Goal: Information Seeking & Learning: Find specific fact

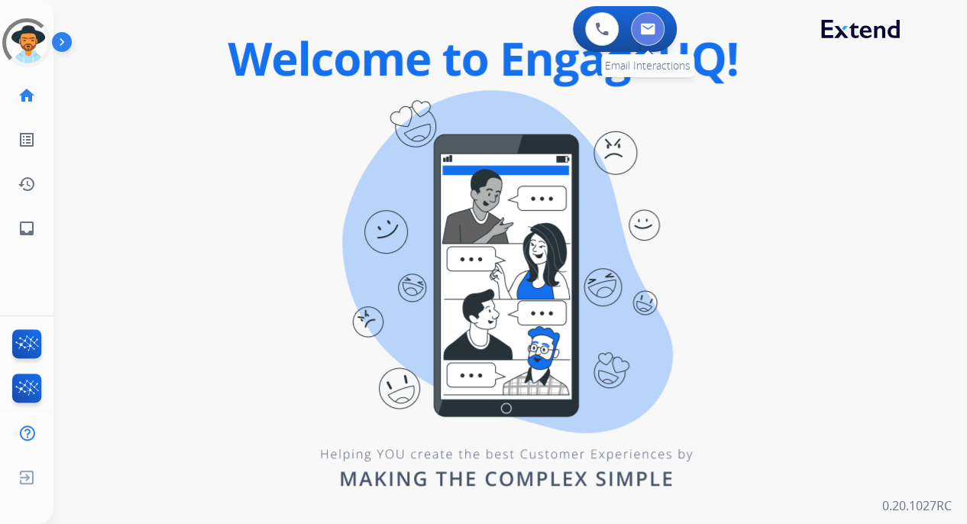
click at [646, 27] on img at bounding box center [647, 29] width 15 height 12
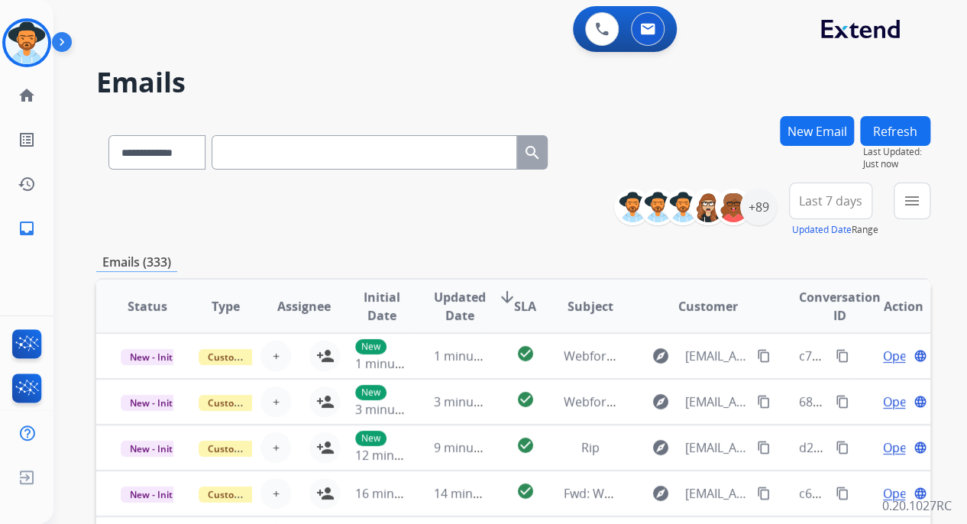
click at [291, 160] on input "text" at bounding box center [364, 152] width 305 height 34
paste input "**********"
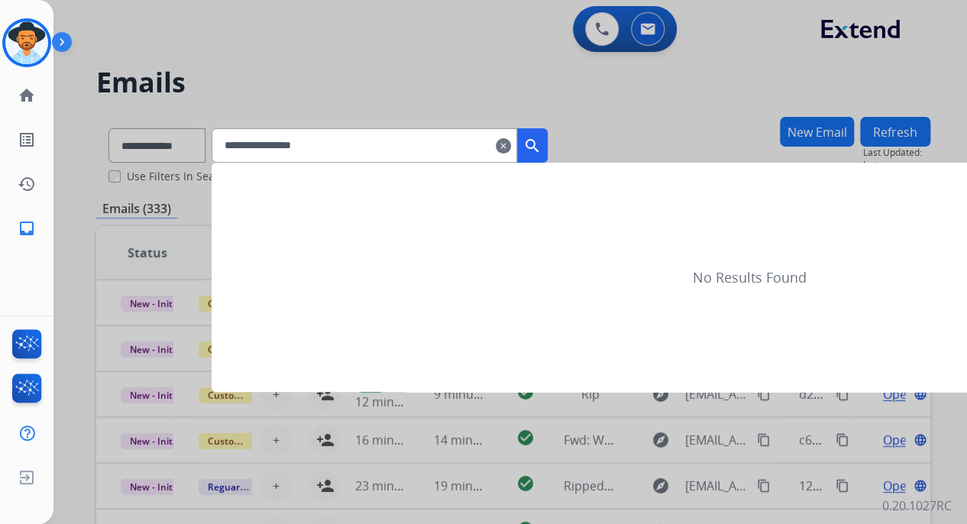
type input "**********"
click at [541, 144] on mat-icon "search" at bounding box center [532, 146] width 18 height 18
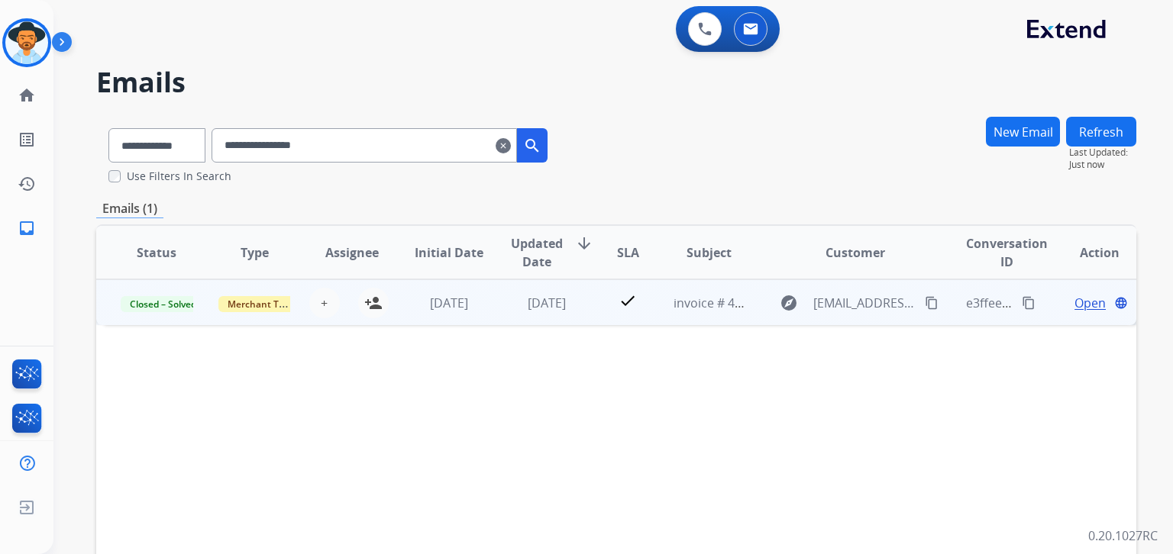
click at [966, 302] on span "Open" at bounding box center [1089, 303] width 31 height 18
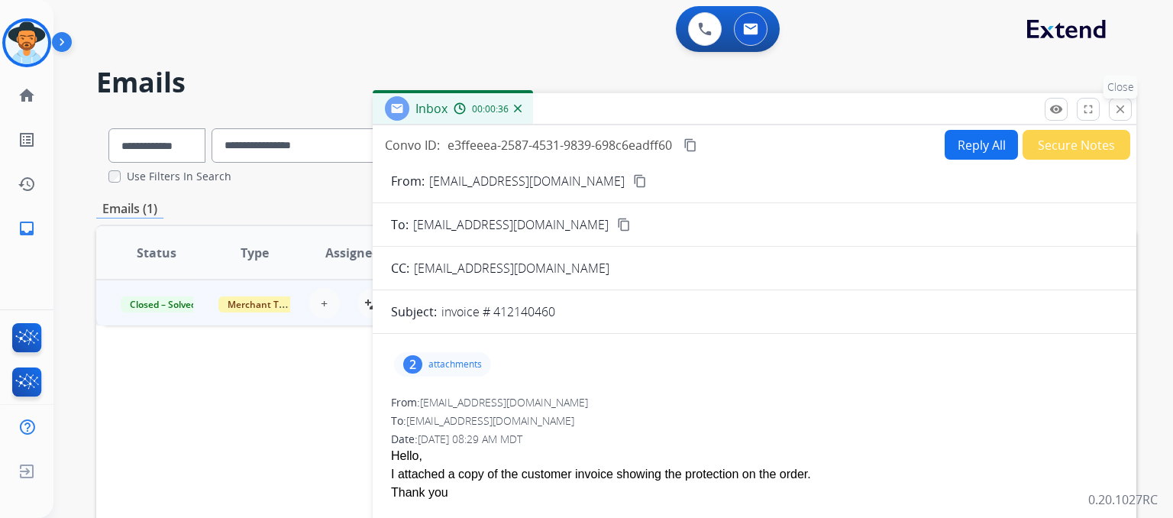
click at [966, 105] on mat-icon "close" at bounding box center [1120, 109] width 14 height 14
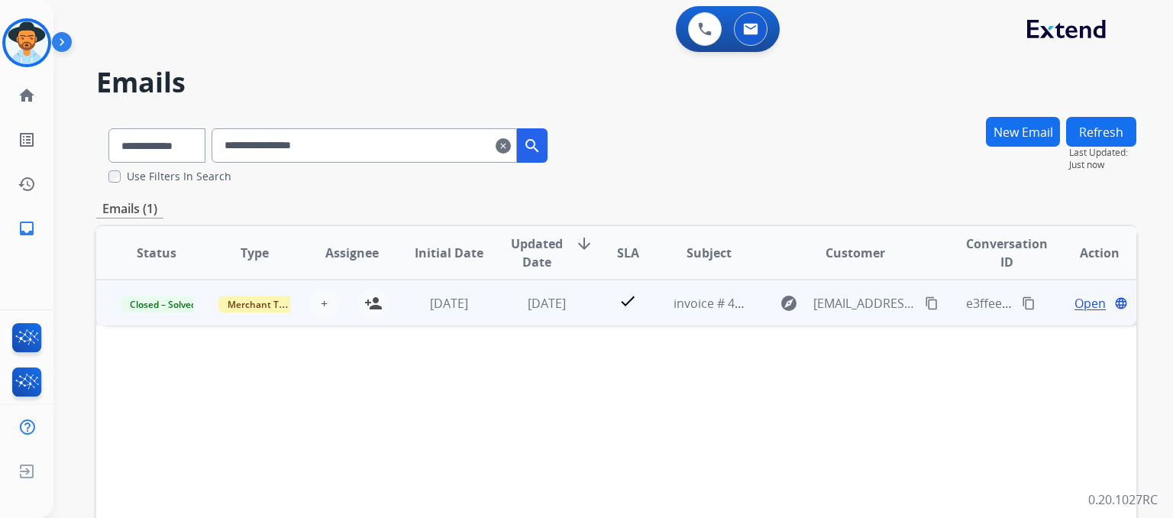
click at [470, 318] on td "[DATE]" at bounding box center [438, 302] width 98 height 46
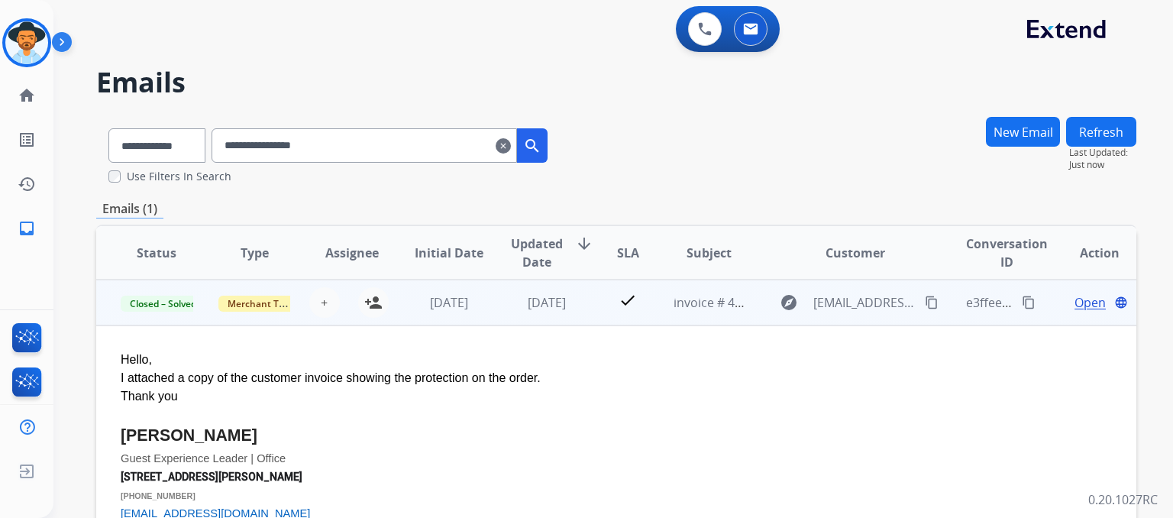
click at [966, 302] on span "Open" at bounding box center [1089, 302] width 31 height 18
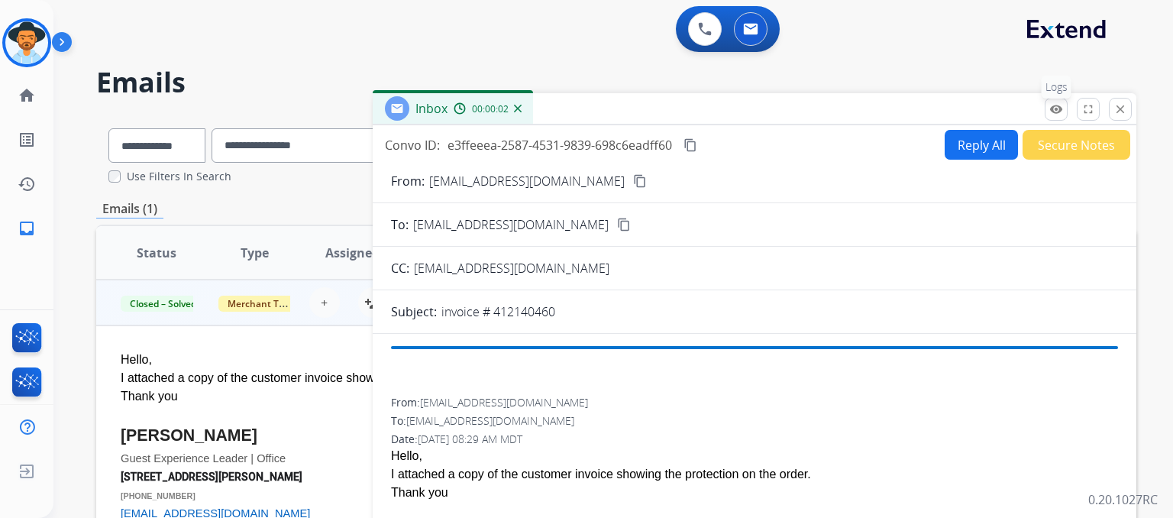
click at [966, 108] on mat-icon "remove_red_eye" at bounding box center [1056, 109] width 14 height 14
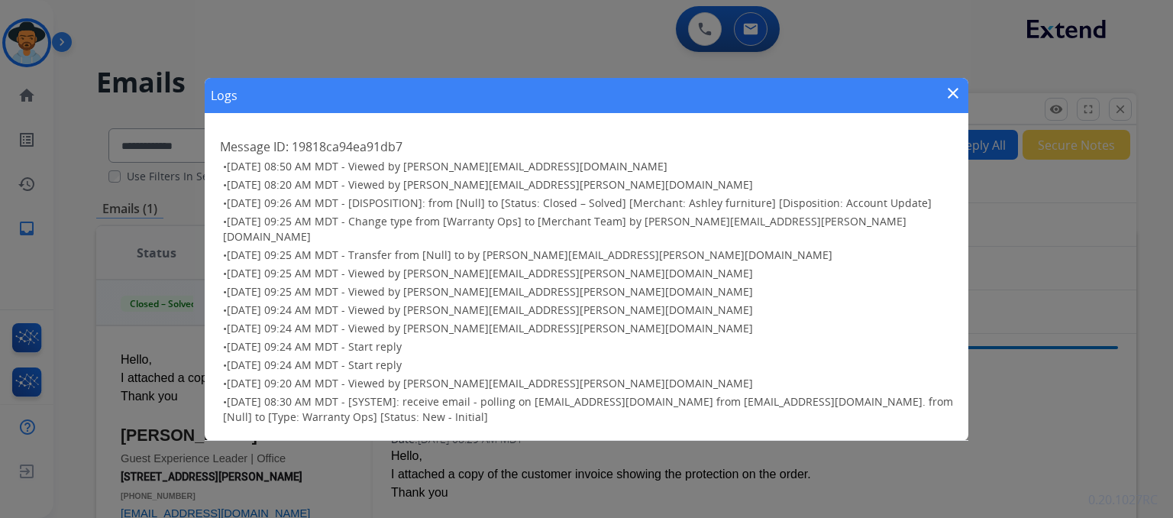
click at [951, 101] on mat-icon "close" at bounding box center [953, 93] width 18 height 18
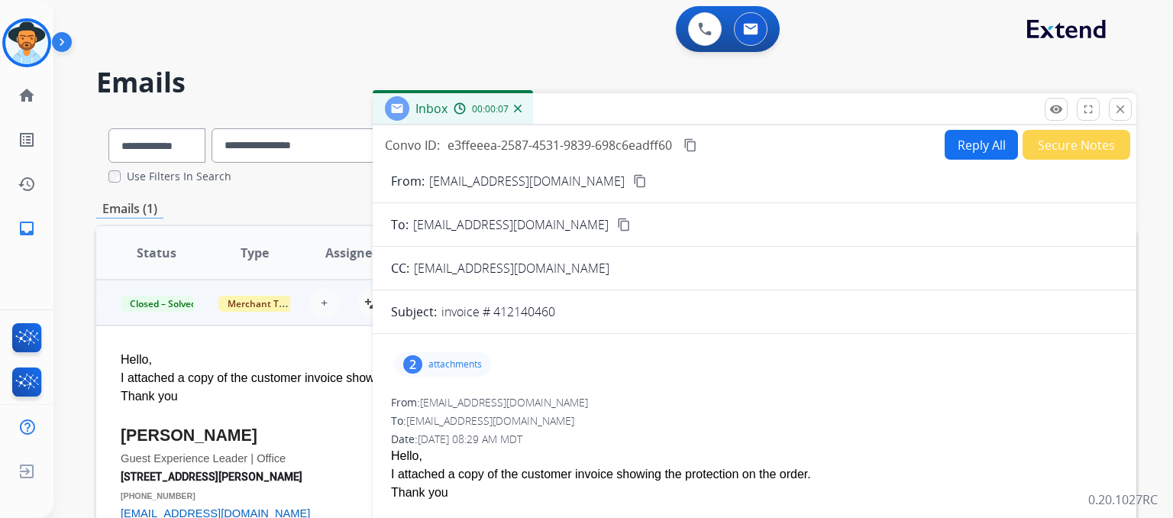
click at [966, 140] on button "Secure Notes" at bounding box center [1076, 145] width 108 height 30
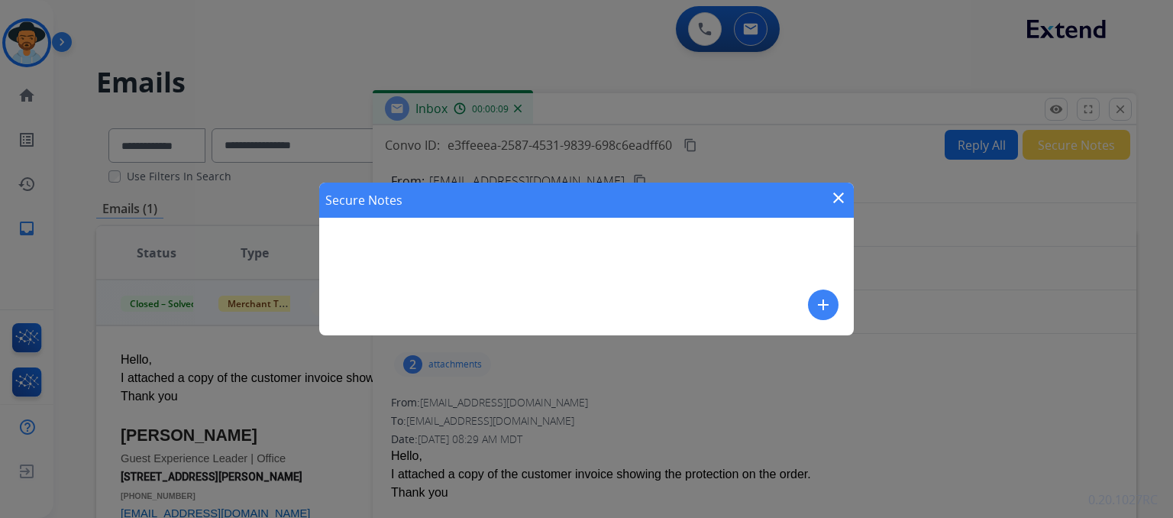
click at [845, 190] on mat-icon "close" at bounding box center [838, 198] width 18 height 18
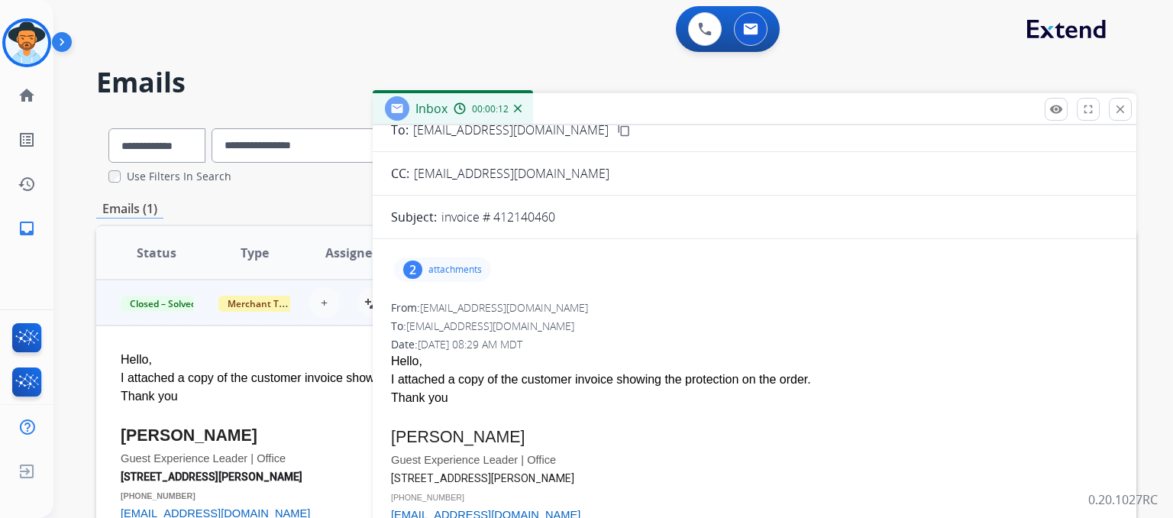
scroll to position [58, 0]
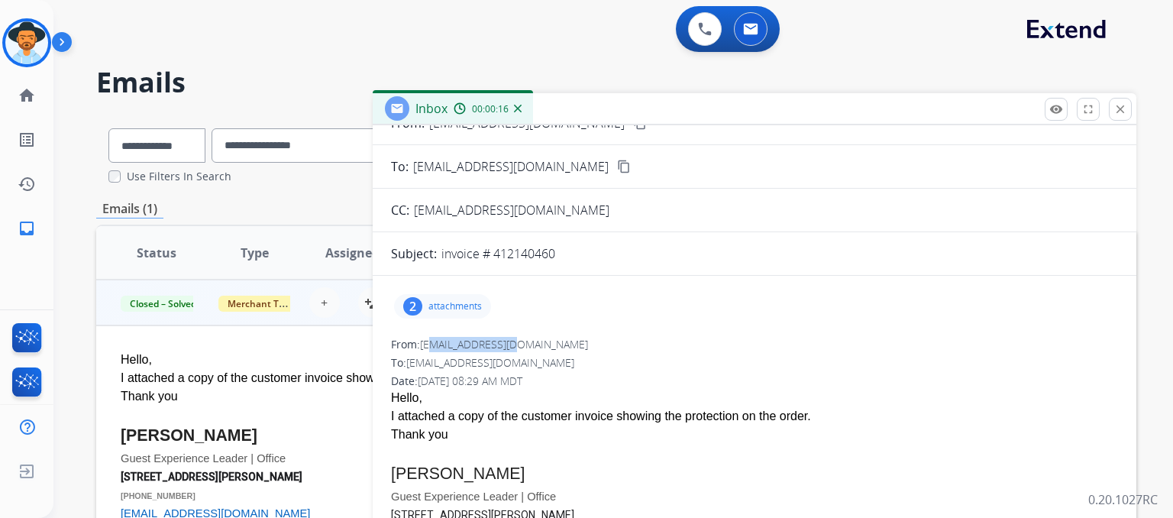
drag, startPoint x: 513, startPoint y: 343, endPoint x: 434, endPoint y: 347, distance: 79.5
click at [434, 347] on div "From: [EMAIL_ADDRESS][DOMAIN_NAME]" at bounding box center [754, 344] width 727 height 15
click at [601, 351] on div "From: [EMAIL_ADDRESS][DOMAIN_NAME]" at bounding box center [754, 344] width 727 height 15
drag, startPoint x: 579, startPoint y: 208, endPoint x: 416, endPoint y: 212, distance: 162.7
click at [416, 212] on div "[EMAIL_ADDRESS][DOMAIN_NAME]" at bounding box center [515, 210] width 202 height 18
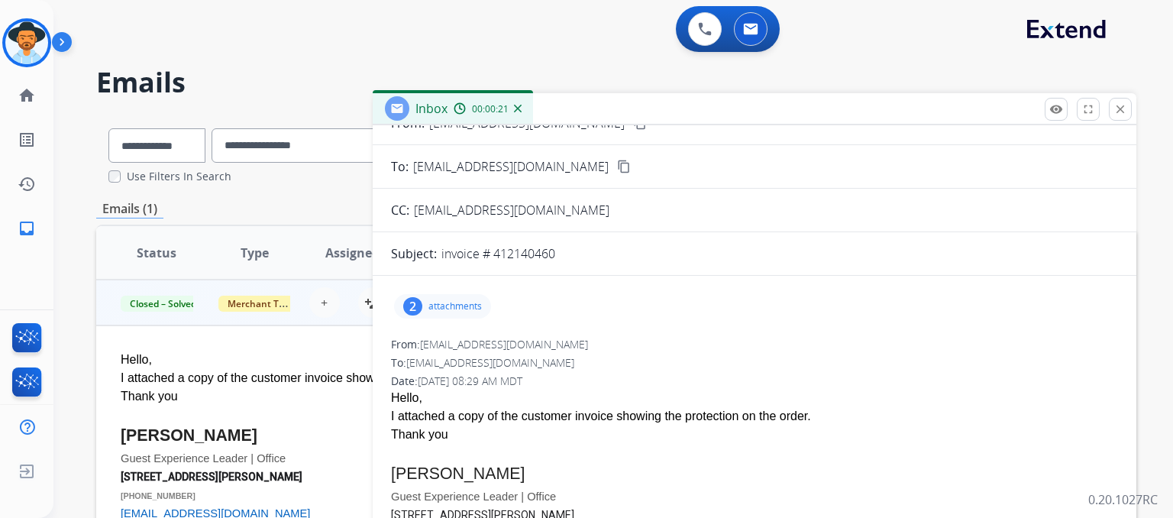
click at [432, 300] on p "attachments" at bounding box center [454, 306] width 53 height 12
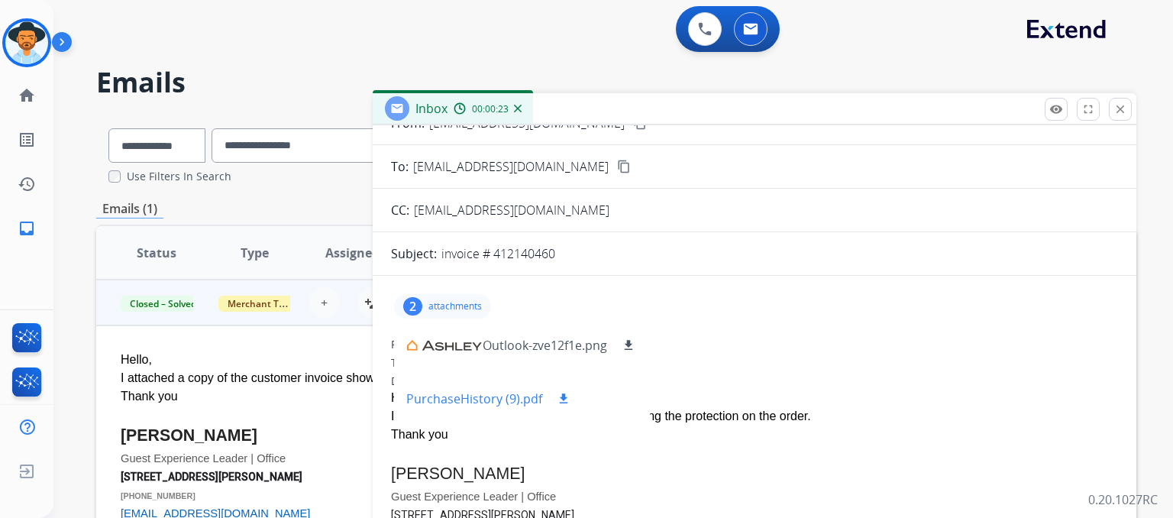
click at [489, 398] on p "PurchaseHistory (9).pdf" at bounding box center [474, 398] width 136 height 18
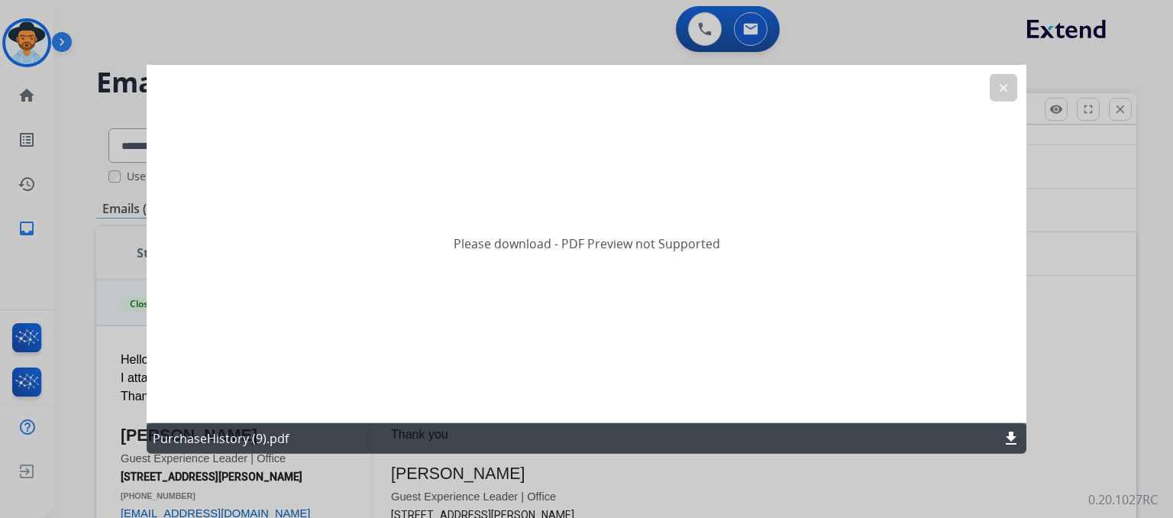
click at [966, 80] on button "clear" at bounding box center [1003, 87] width 27 height 27
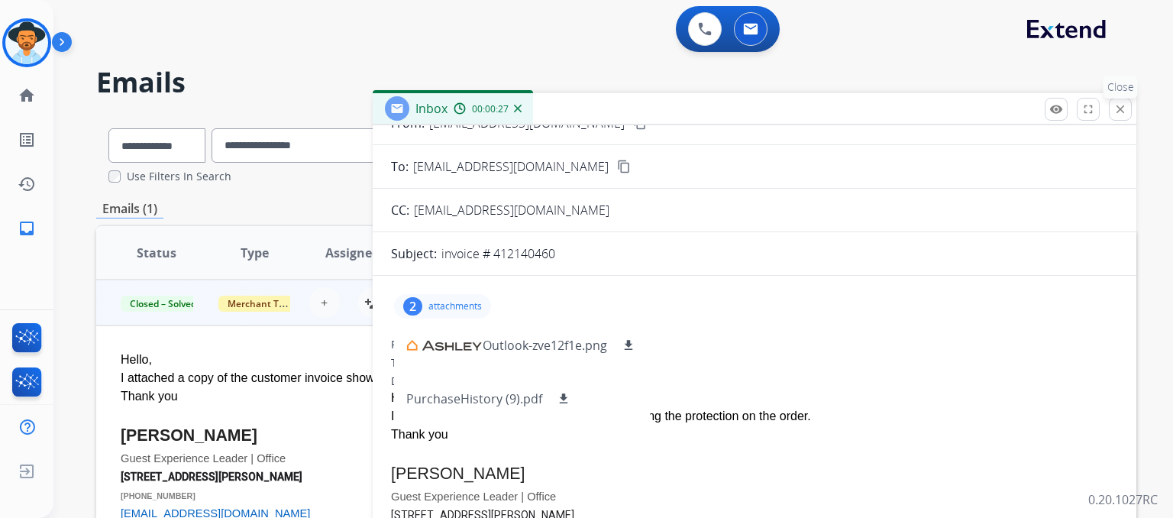
click at [966, 105] on button "close Close" at bounding box center [1120, 109] width 23 height 23
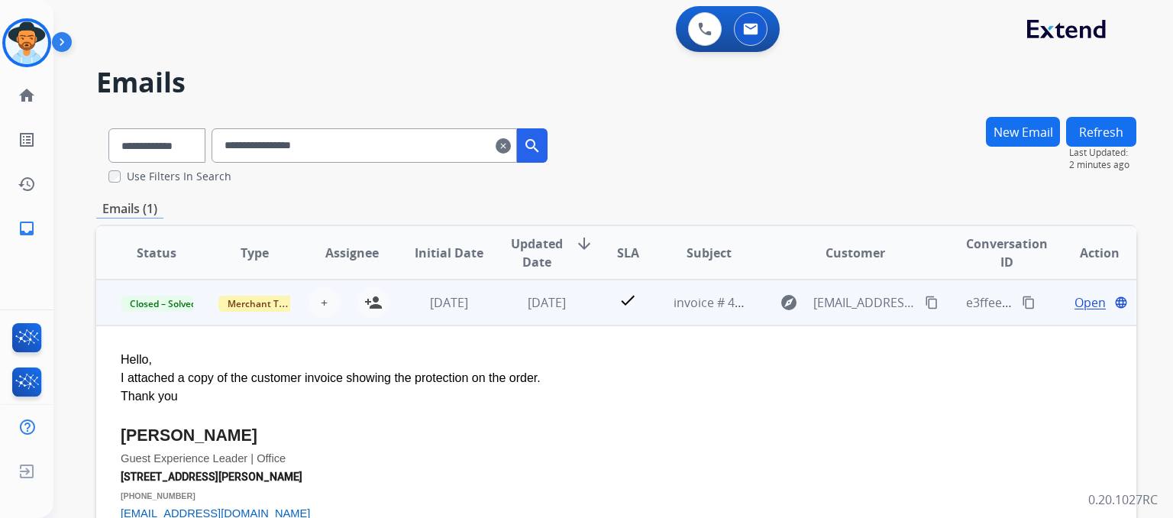
click at [966, 297] on mat-icon "content_copy" at bounding box center [1029, 303] width 14 height 14
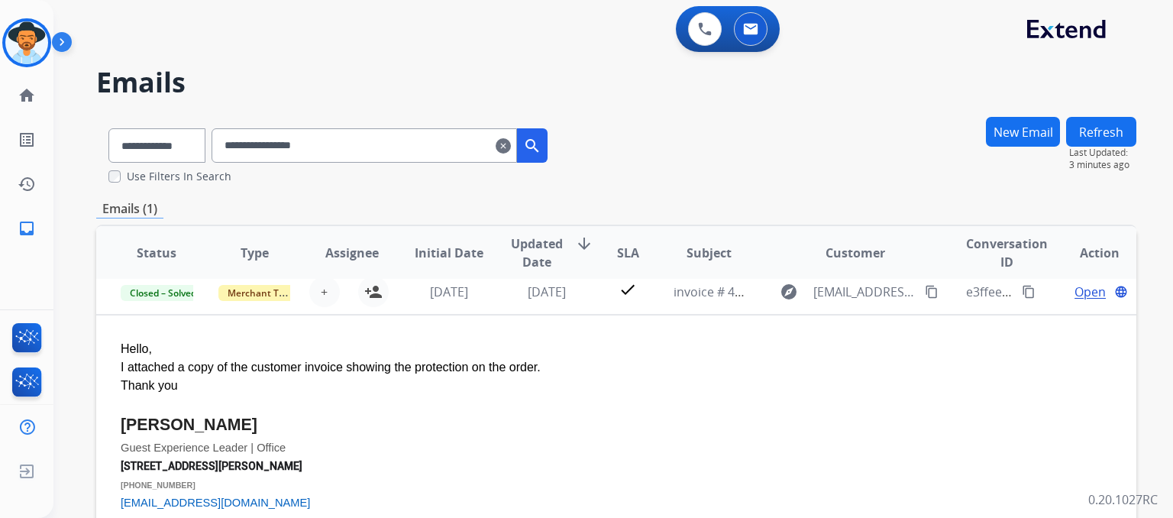
scroll to position [0, 0]
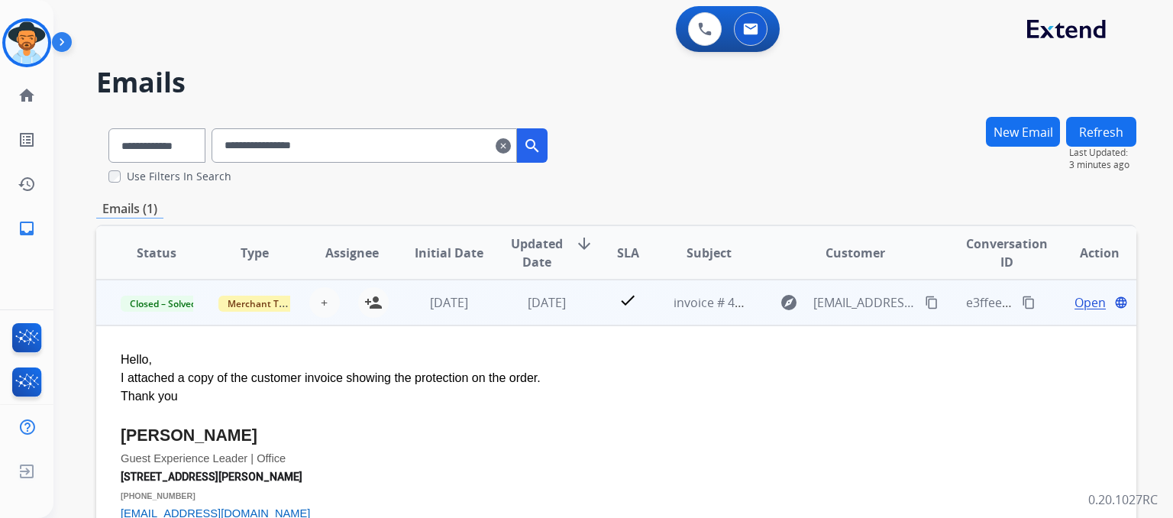
click at [966, 305] on span "Open" at bounding box center [1089, 302] width 31 height 18
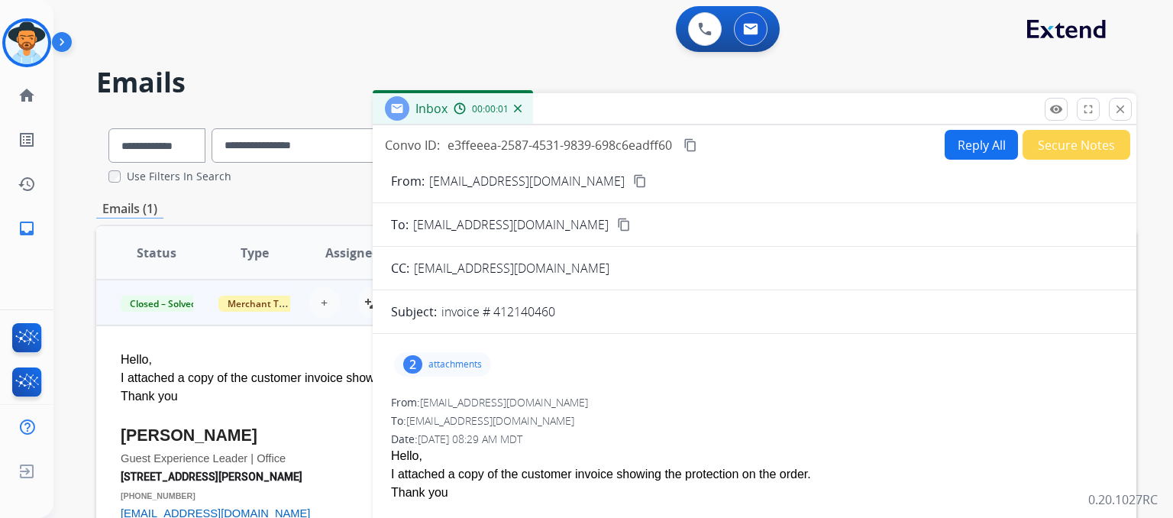
click at [461, 362] on p "attachments" at bounding box center [454, 364] width 53 height 12
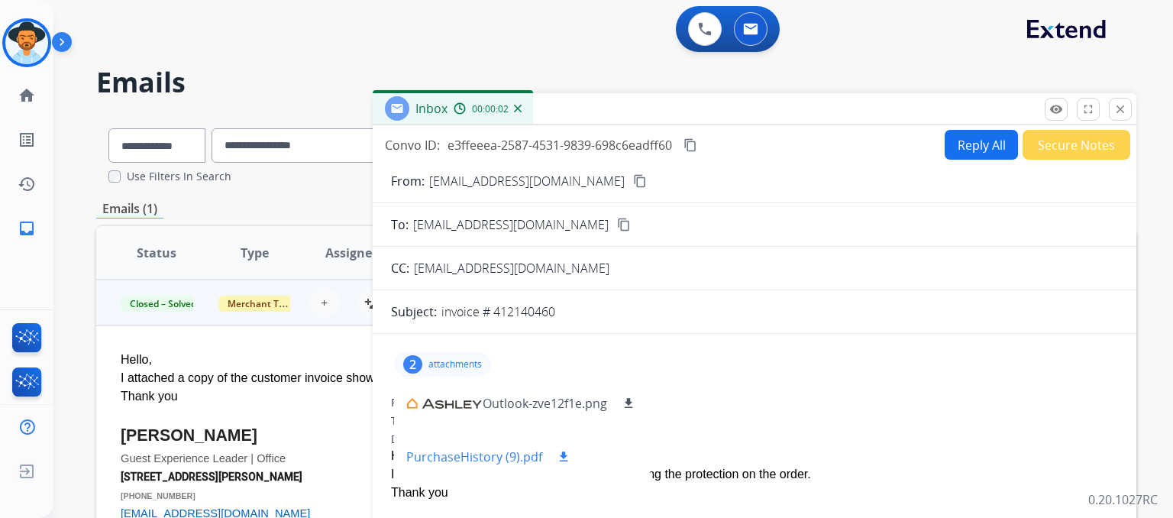
click at [496, 451] on p "PurchaseHistory (9).pdf" at bounding box center [474, 456] width 136 height 18
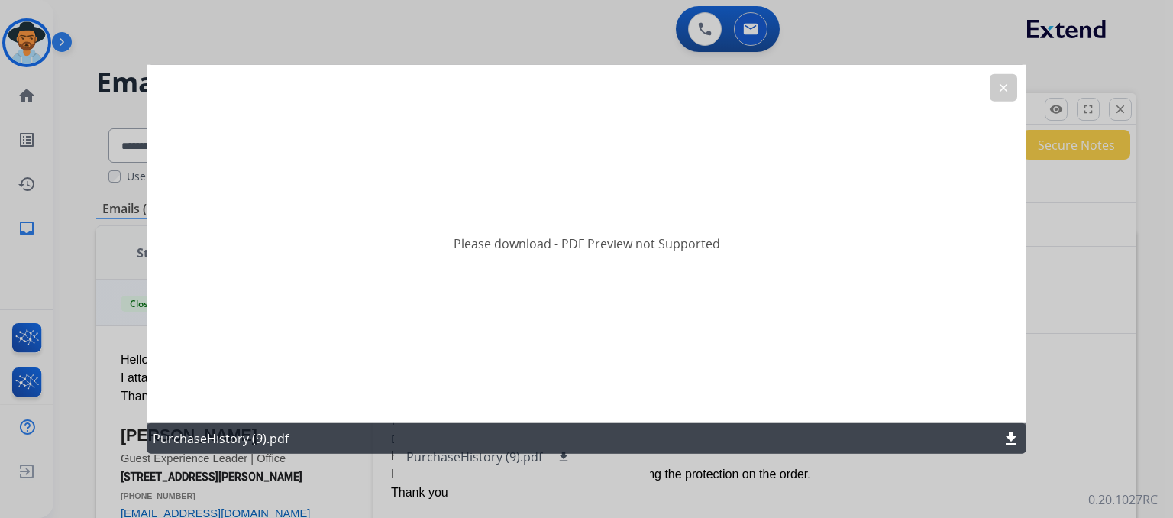
click at [966, 436] on mat-icon "download" at bounding box center [1011, 437] width 18 height 18
click at [966, 92] on mat-icon "clear" at bounding box center [1004, 88] width 14 height 14
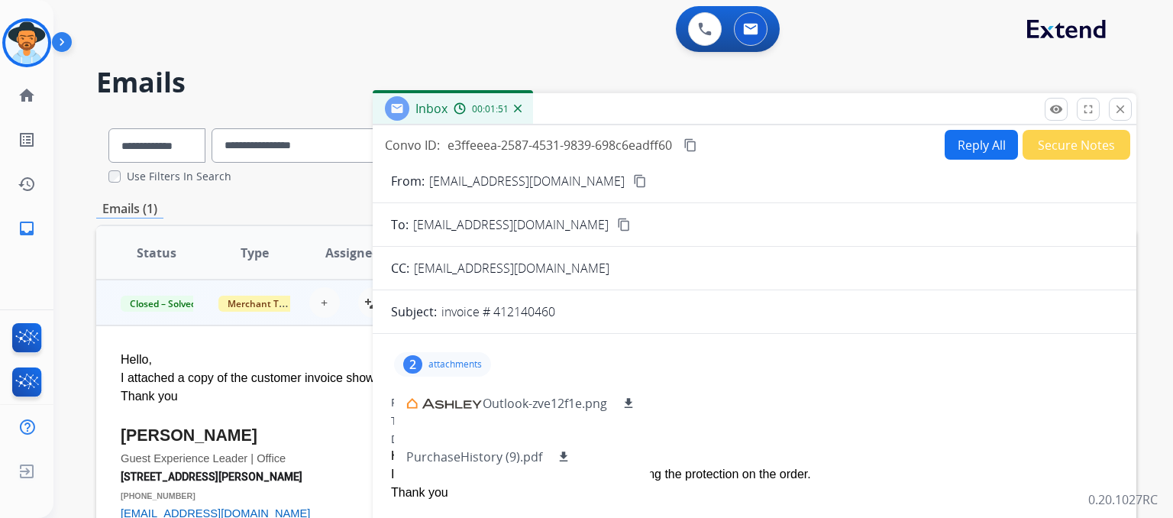
click at [689, 141] on mat-icon "content_copy" at bounding box center [690, 145] width 14 height 14
click at [966, 108] on mat-icon "close" at bounding box center [1120, 109] width 14 height 14
